Goal: Task Accomplishment & Management: Use online tool/utility

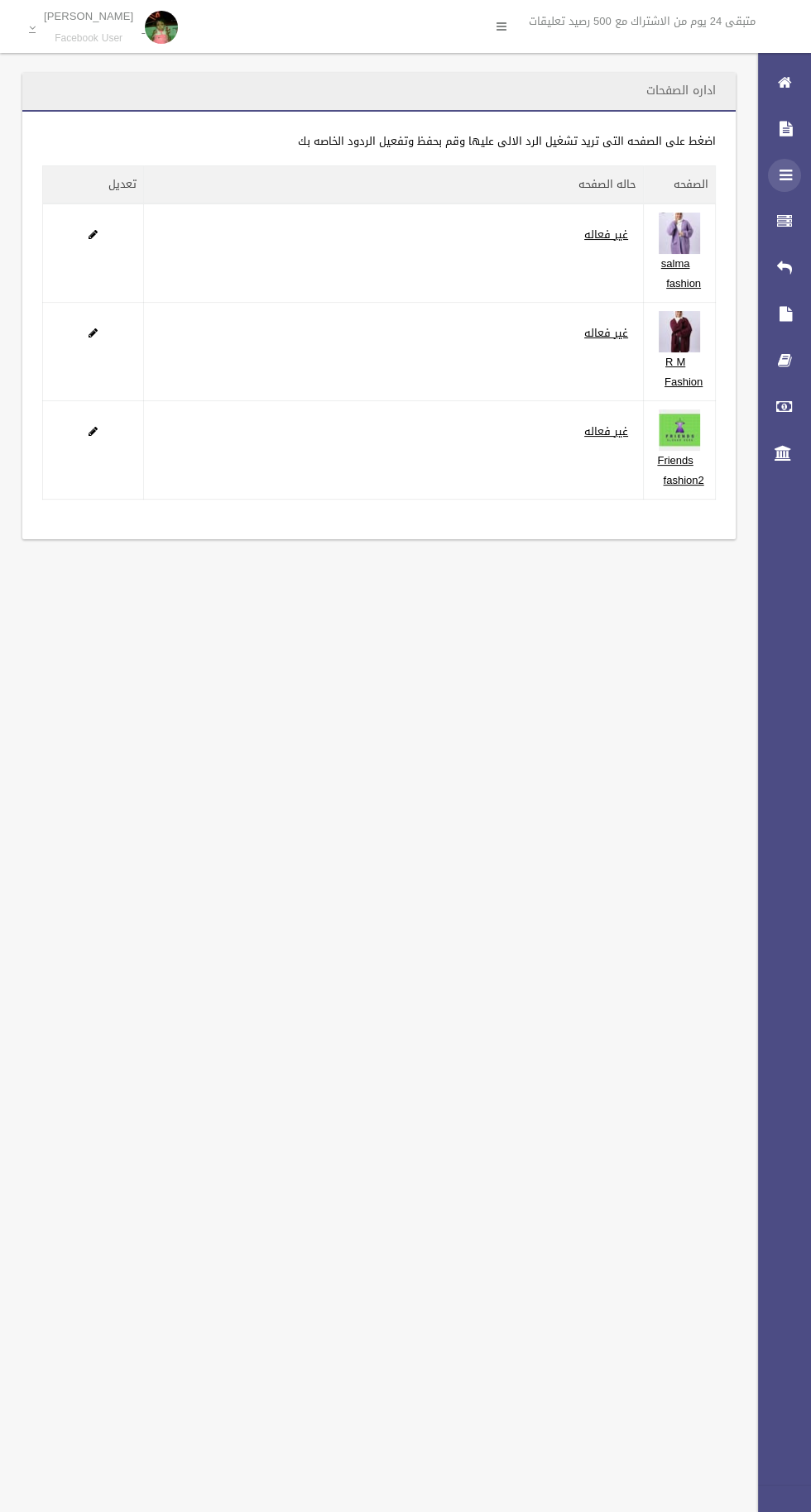
click at [785, 175] on icon at bounding box center [784, 175] width 14 height 33
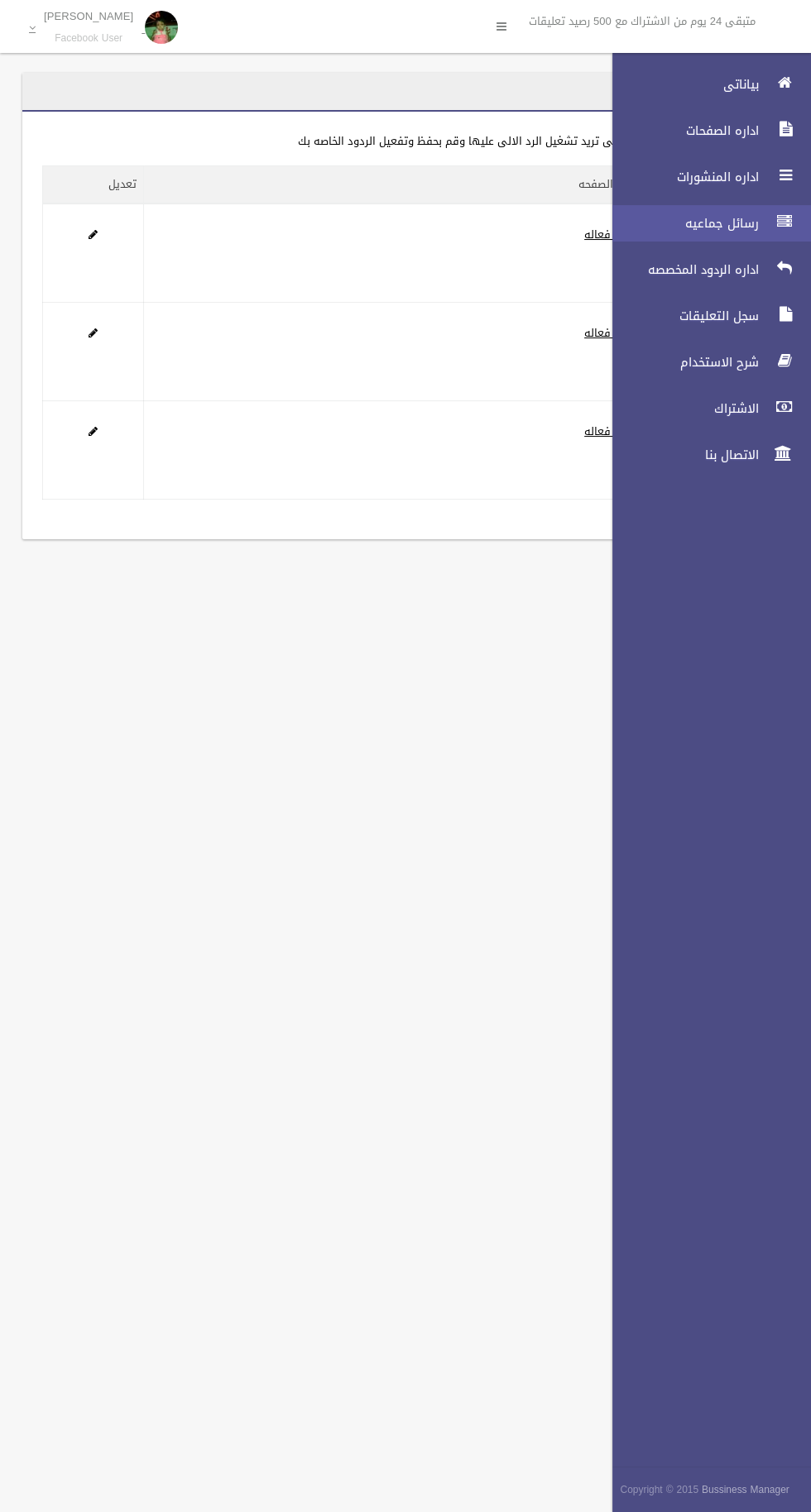
click at [672, 227] on span "رسائل جماعيه" at bounding box center [681, 223] width 165 height 16
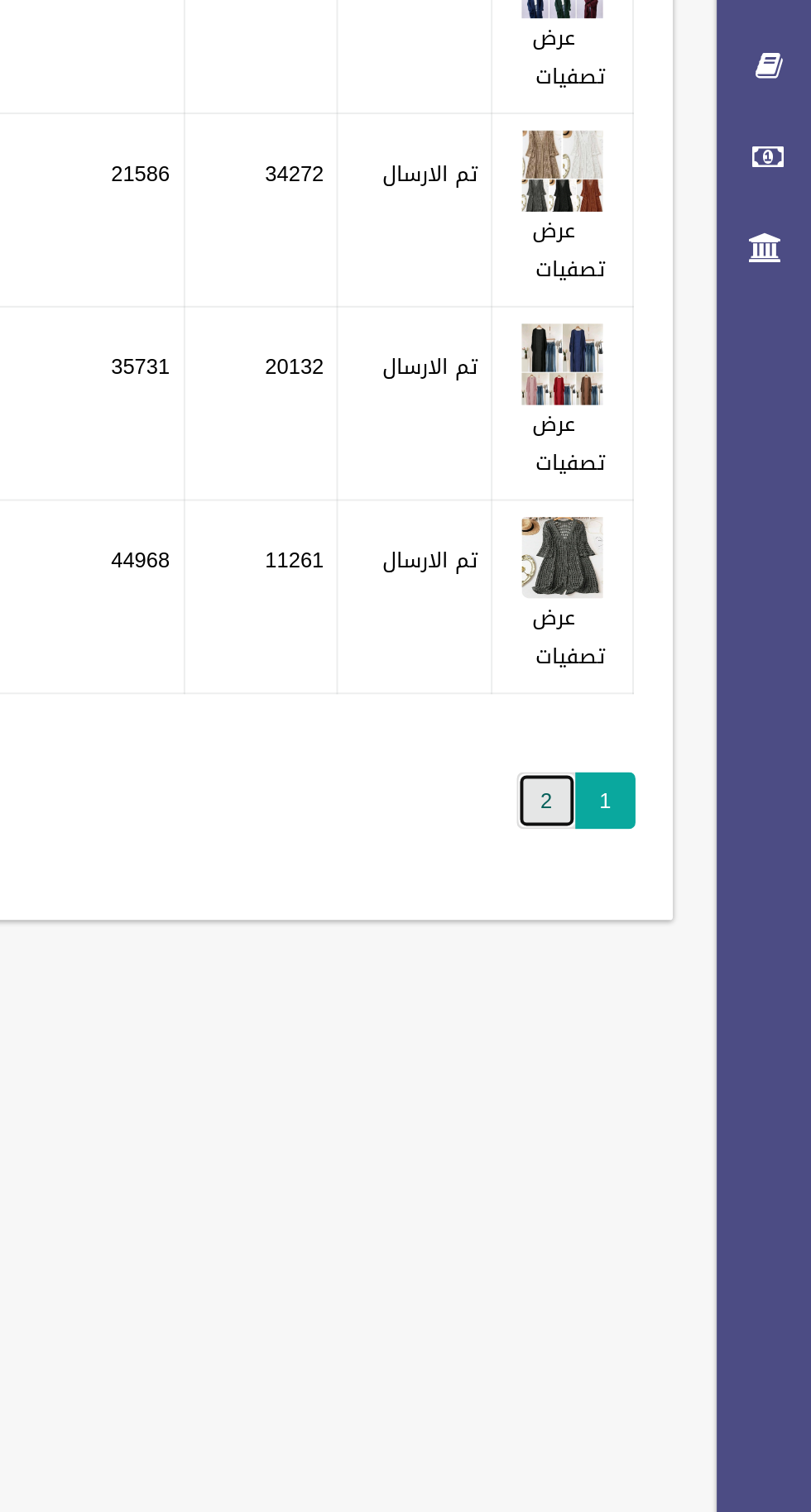
click at [670, 736] on link "2" at bounding box center [671, 734] width 31 height 29
click at [532, 877] on div "رسائل جماعيه بحث إنشاء حذف تطبيق مسح البيانات" at bounding box center [406, 756] width 811 height 1512
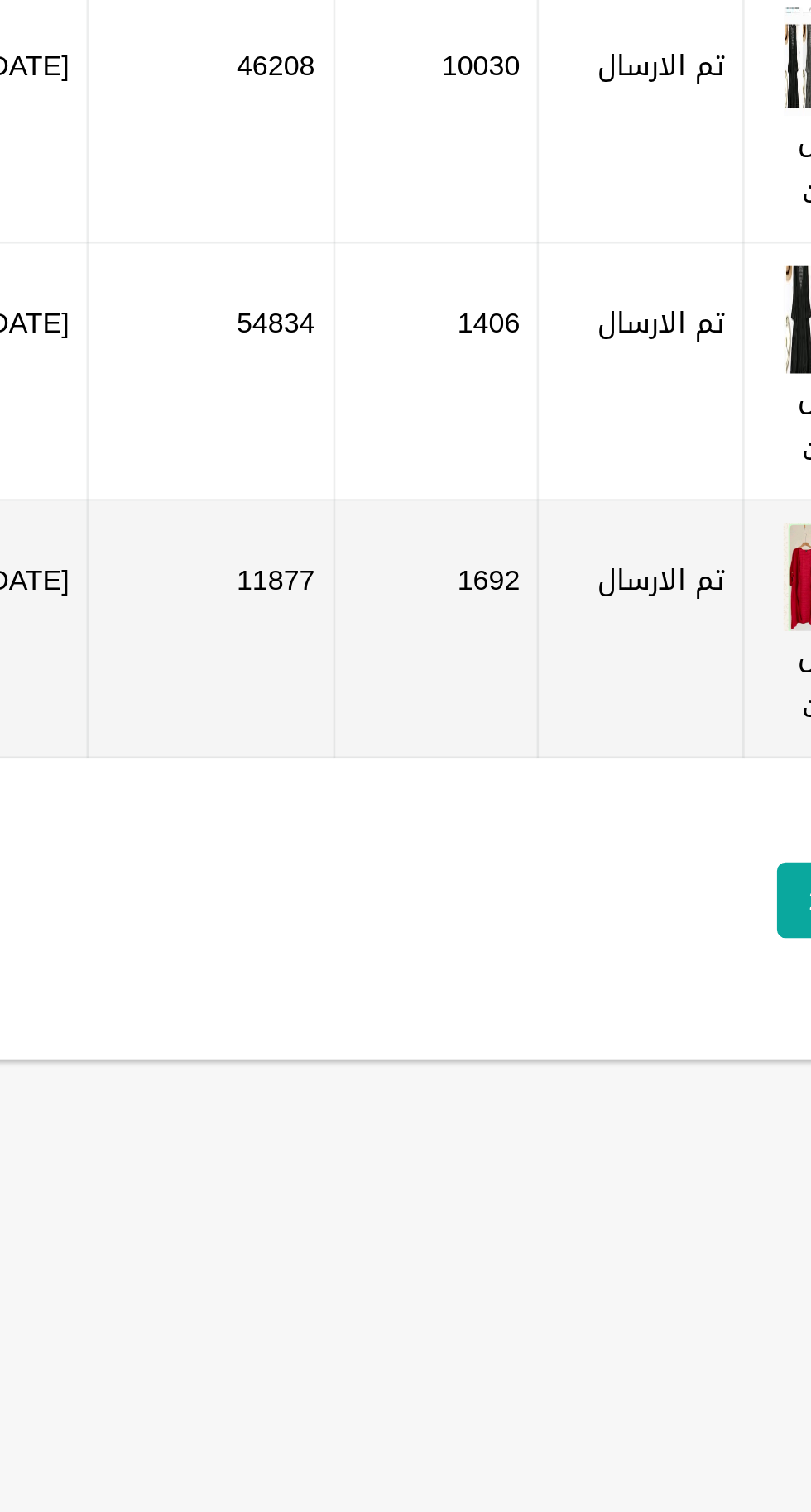
click at [464, 451] on td "11877" at bounding box center [440, 434] width 94 height 99
